Goal: Task Accomplishment & Management: Use online tool/utility

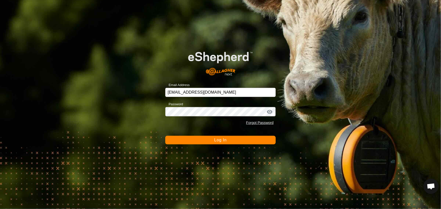
scroll to position [339, 0]
click at [219, 139] on span "Log In" at bounding box center [220, 140] width 12 height 4
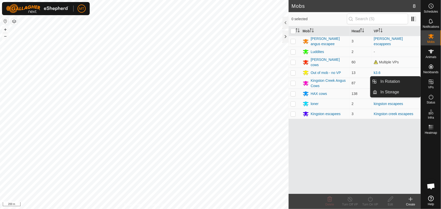
click at [430, 83] on icon at bounding box center [431, 82] width 6 height 6
click at [398, 79] on link "In Rotation" at bounding box center [398, 82] width 43 height 10
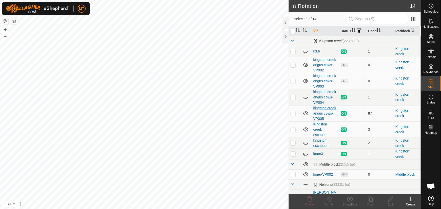
click at [323, 120] on link "kingston creek angus cows-VP005" at bounding box center [324, 113] width 23 height 15
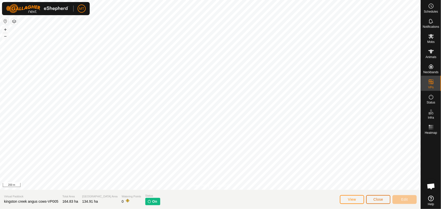
click at [376, 200] on span "Close" at bounding box center [378, 199] width 10 height 4
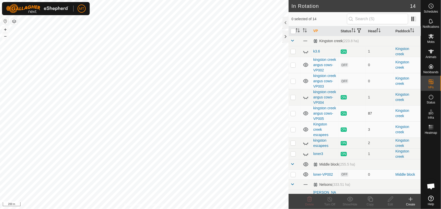
click at [293, 115] on p-checkbox at bounding box center [292, 113] width 5 height 4
checkbox input "true"
click at [369, 201] on icon at bounding box center [370, 199] width 6 height 6
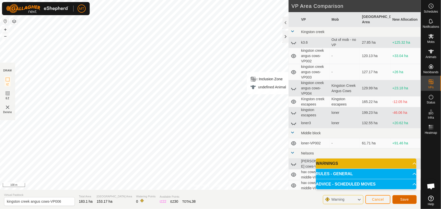
click at [402, 198] on span "Save" at bounding box center [404, 199] width 9 height 4
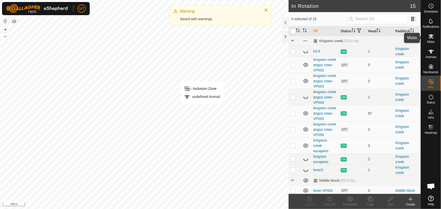
click at [430, 39] on icon at bounding box center [431, 36] width 6 height 6
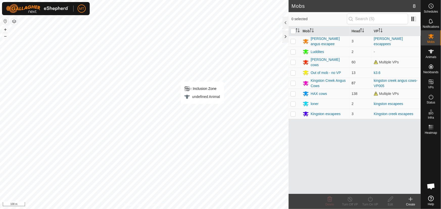
click at [291, 82] on p-checkbox at bounding box center [292, 83] width 5 height 4
checkbox input "true"
click at [368, 201] on icon at bounding box center [370, 199] width 6 height 6
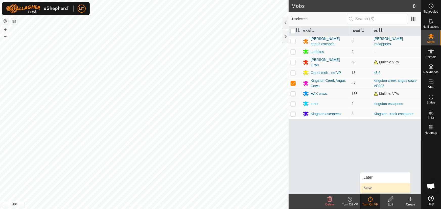
click at [369, 191] on link "Now" at bounding box center [385, 188] width 50 height 10
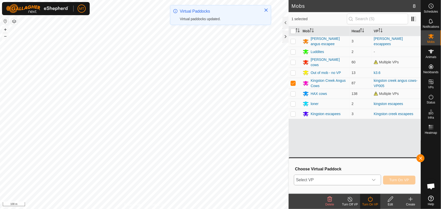
click at [350, 180] on span "Select VP" at bounding box center [331, 180] width 75 height 10
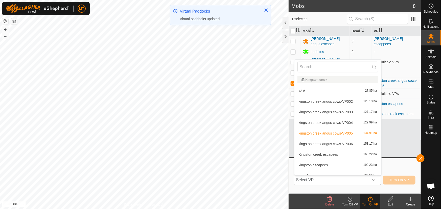
scroll to position [5, 0]
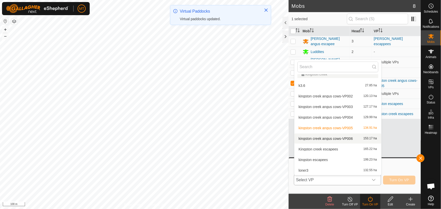
click at [343, 139] on li "kingston creek angus cows-VP006 153.17 ha" at bounding box center [337, 139] width 87 height 10
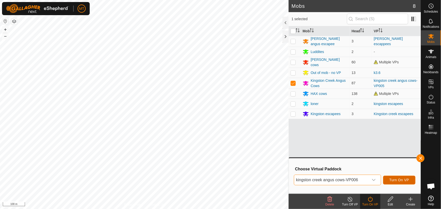
click at [399, 180] on span "Turn On VP" at bounding box center [399, 180] width 20 height 4
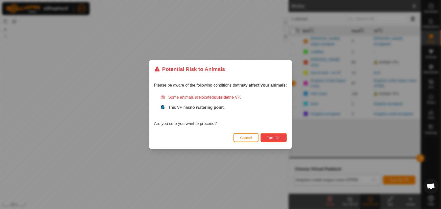
click at [278, 138] on span "Turn On" at bounding box center [274, 138] width 14 height 4
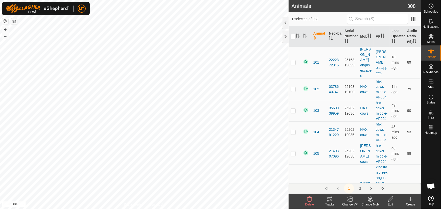
click at [391, 199] on icon at bounding box center [390, 199] width 5 height 5
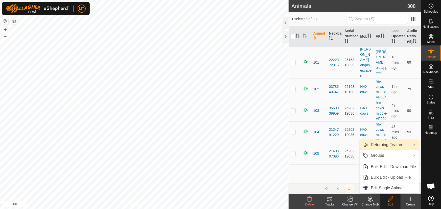
click at [381, 144] on link "Returning Feature" at bounding box center [389, 145] width 59 height 10
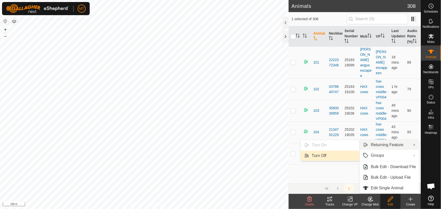
click at [314, 156] on link "Turn Off" at bounding box center [330, 156] width 59 height 10
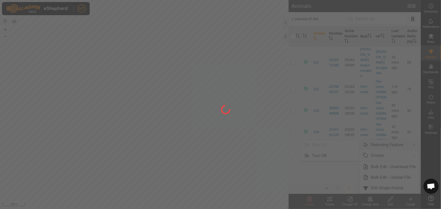
checkbox input "false"
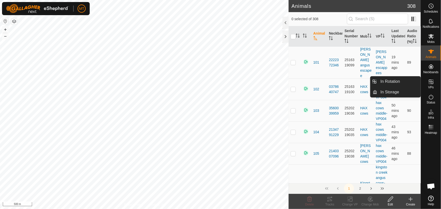
click at [430, 83] on icon at bounding box center [431, 82] width 6 height 6
click at [390, 85] on link "In Rotation" at bounding box center [398, 82] width 43 height 10
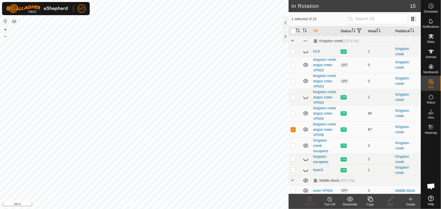
click at [291, 132] on p-checkbox at bounding box center [292, 130] width 5 height 4
checkbox input "false"
checkbox input "true"
click at [370, 201] on icon at bounding box center [370, 199] width 6 height 6
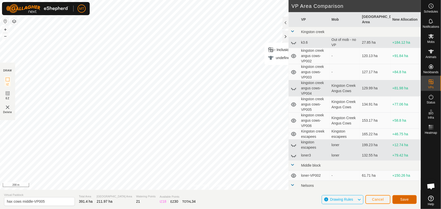
click at [403, 199] on span "Save" at bounding box center [404, 199] width 9 height 4
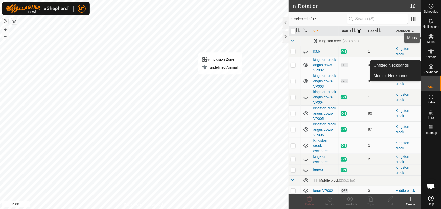
click at [431, 38] on icon at bounding box center [431, 36] width 6 height 6
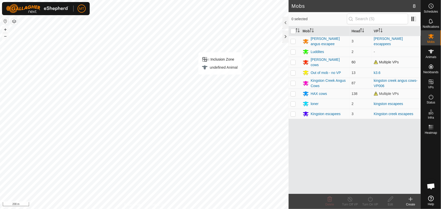
click at [293, 62] on p-checkbox at bounding box center [292, 62] width 5 height 4
checkbox input "true"
click at [292, 93] on p-checkbox at bounding box center [292, 94] width 5 height 4
checkbox input "true"
click at [371, 202] on icon at bounding box center [370, 199] width 6 height 6
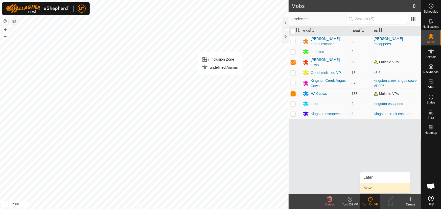
click at [370, 189] on link "Now" at bounding box center [385, 188] width 50 height 10
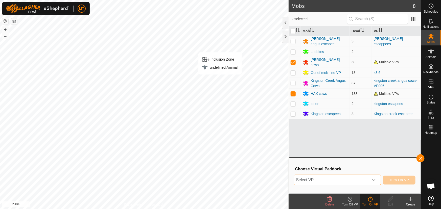
click at [335, 179] on span "Select VP" at bounding box center [331, 180] width 75 height 10
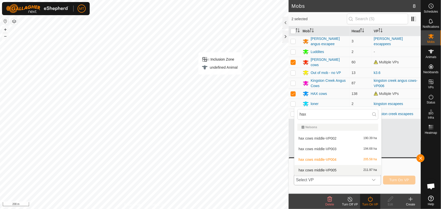
type input "hax"
click at [329, 170] on li "hax cows middle-VP005 211.97 ha" at bounding box center [337, 170] width 87 height 10
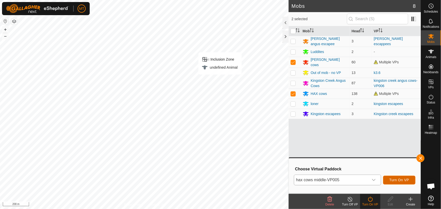
click at [403, 179] on span "Turn On VP" at bounding box center [399, 180] width 20 height 4
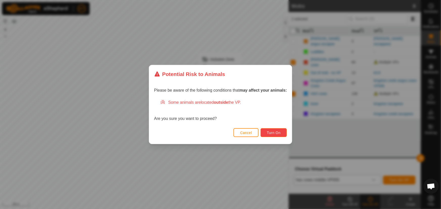
click at [268, 134] on span "Turn On" at bounding box center [274, 133] width 14 height 4
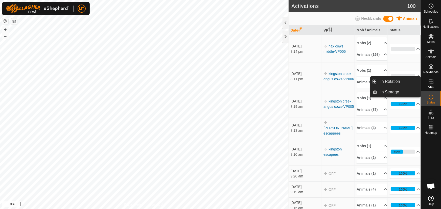
drag, startPoint x: 430, startPoint y: 88, endPoint x: 429, endPoint y: 83, distance: 4.7
click at [394, 83] on link "In Rotation" at bounding box center [398, 82] width 43 height 10
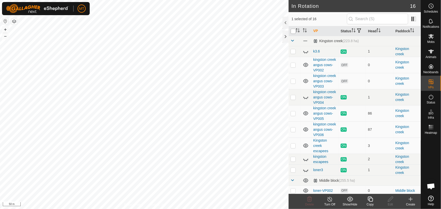
click at [292, 33] on input "checkbox" at bounding box center [292, 31] width 5 height 5
checkbox input "true"
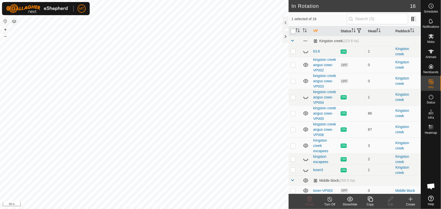
checkbox input "true"
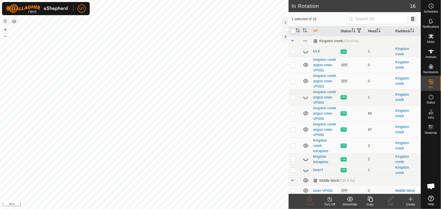
checkbox input "true"
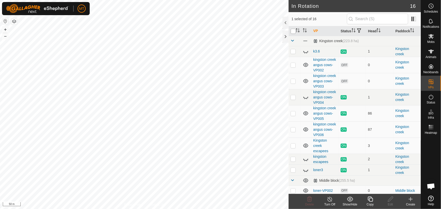
checkbox input "true"
click at [292, 33] on input "checkbox" at bounding box center [292, 31] width 5 height 5
checkbox input "false"
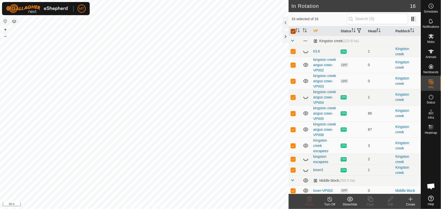
checkbox input "false"
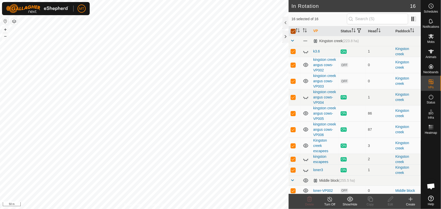
checkbox input "false"
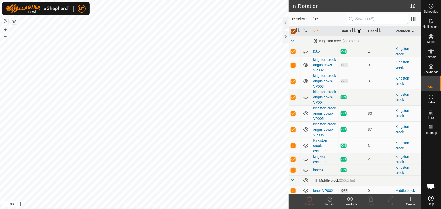
checkbox input "false"
